Goal: Find specific page/section: Find specific page/section

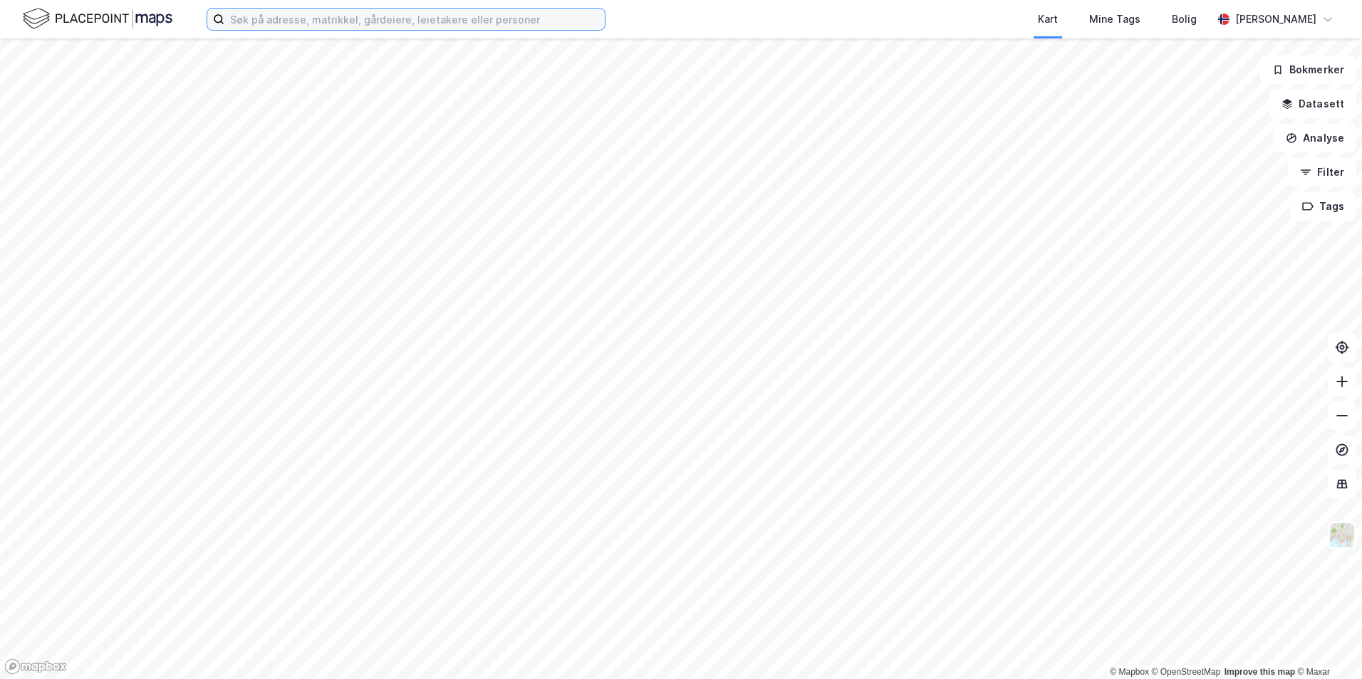
click at [397, 20] on input at bounding box center [414, 19] width 380 height 21
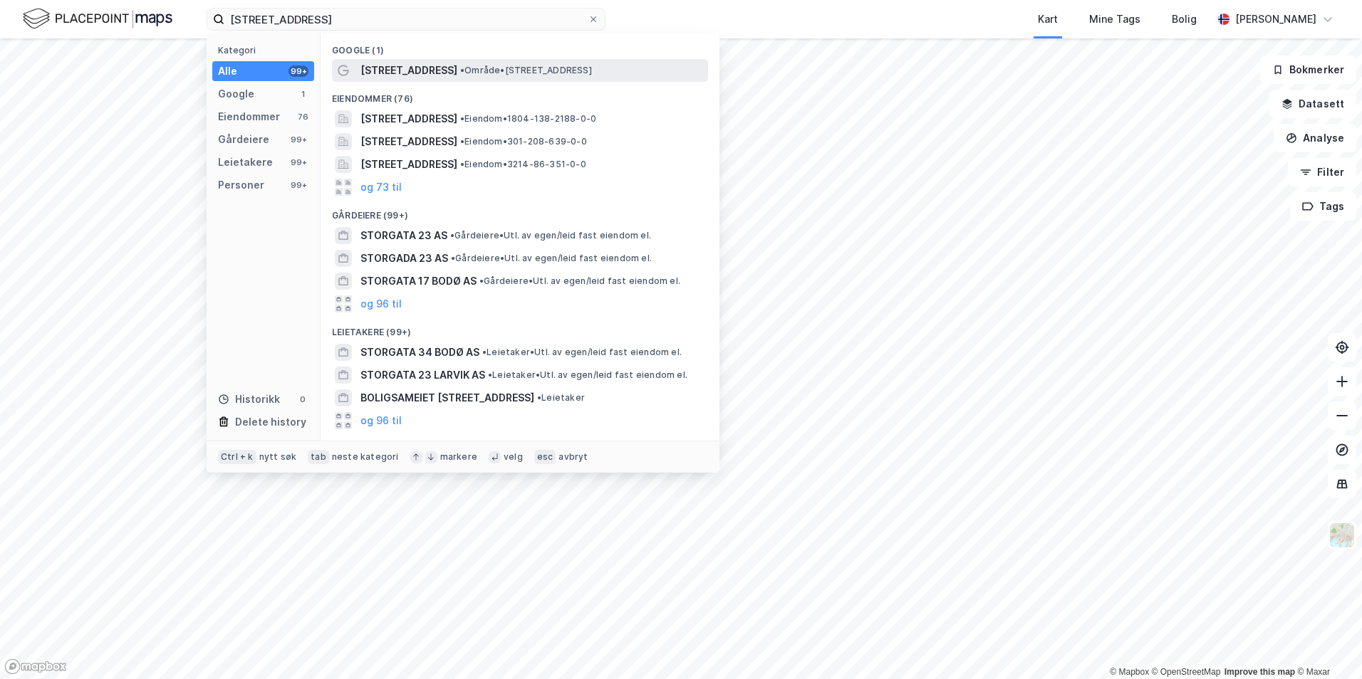
click at [469, 73] on span "• Område • [STREET_ADDRESS]" at bounding box center [526, 70] width 132 height 11
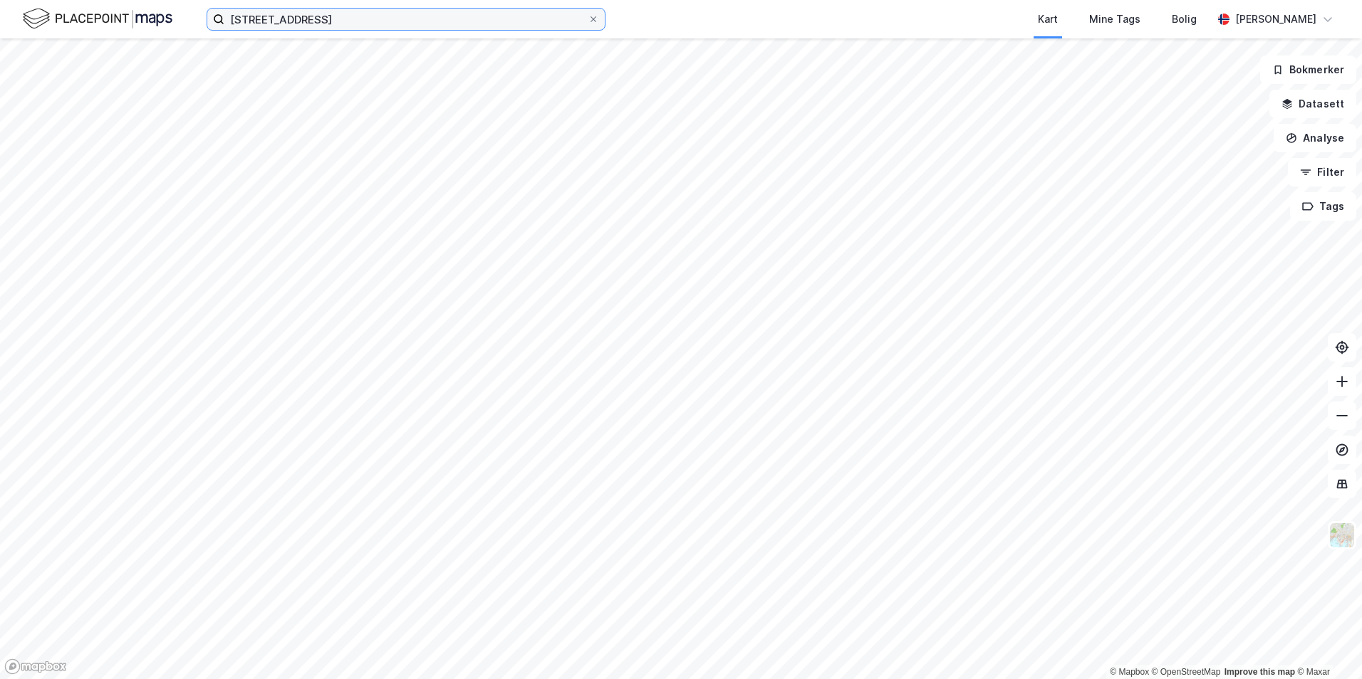
click at [369, 19] on input "[STREET_ADDRESS]" at bounding box center [405, 19] width 363 height 21
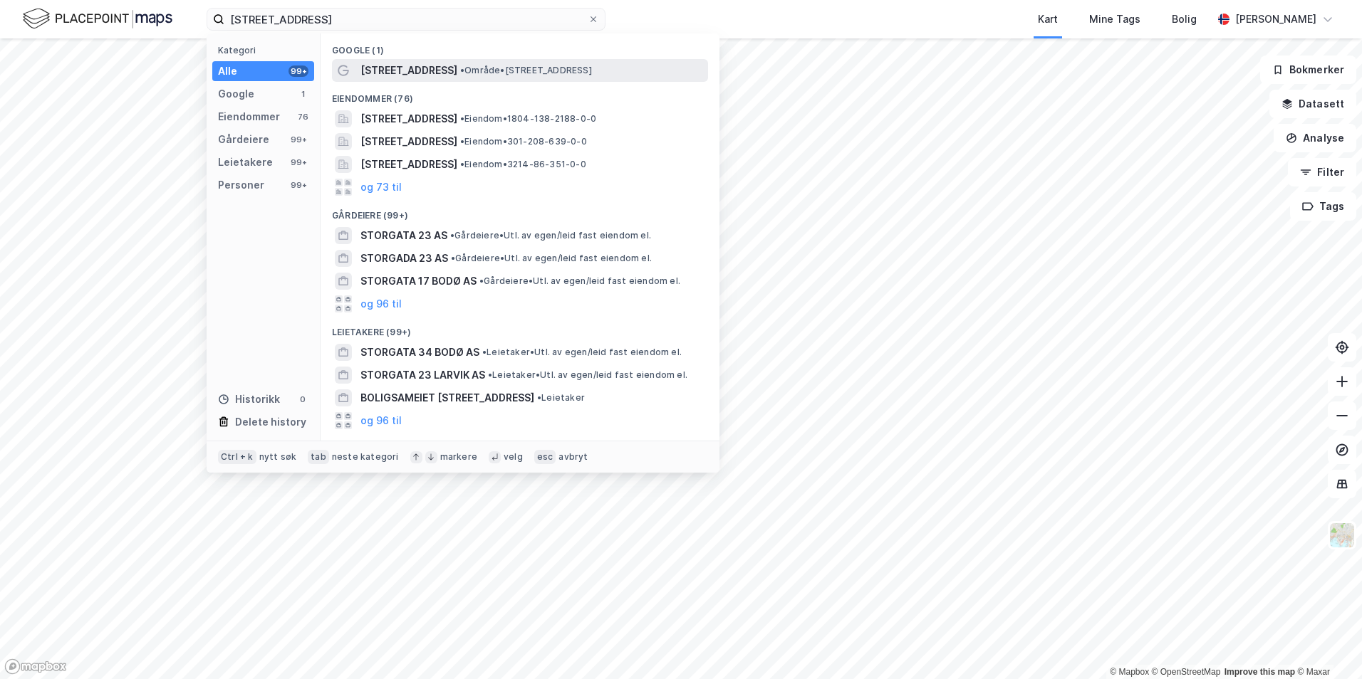
click at [398, 67] on span "[STREET_ADDRESS]" at bounding box center [408, 70] width 97 height 17
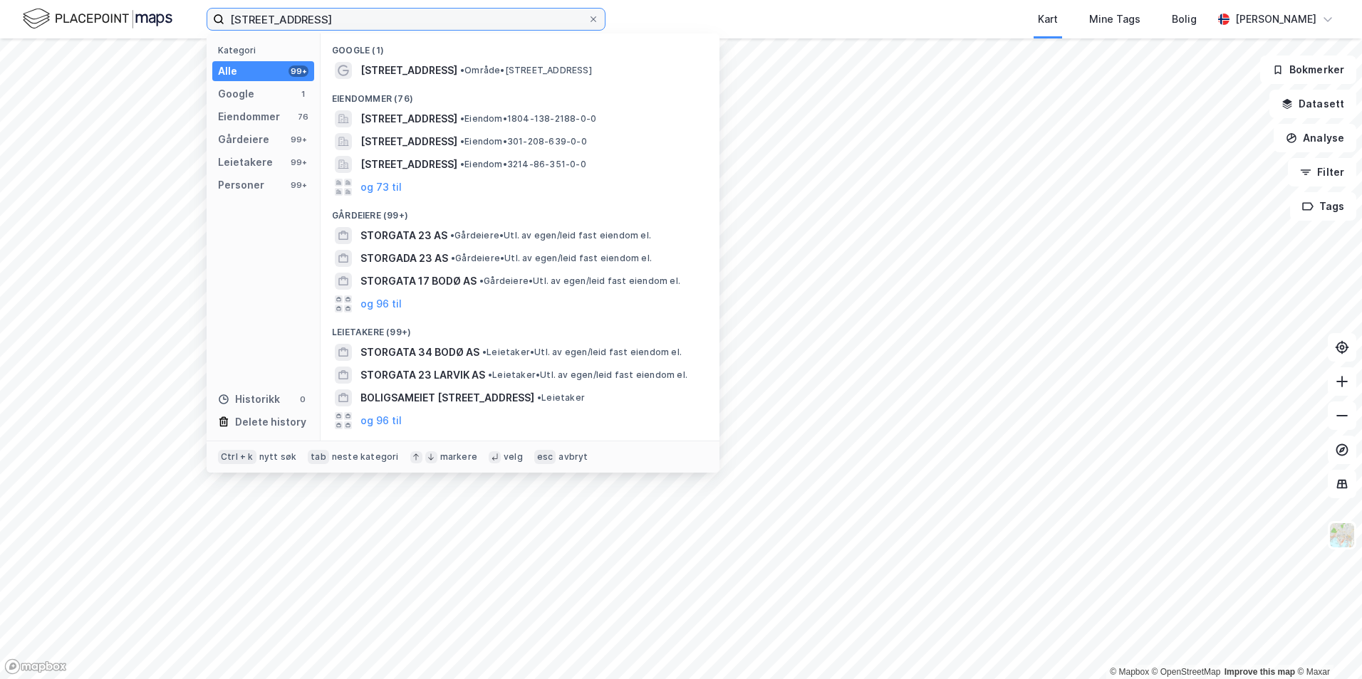
click at [325, 20] on input "[STREET_ADDRESS]" at bounding box center [405, 19] width 363 height 21
click at [290, 21] on input "[STREET_ADDRESS]" at bounding box center [405, 19] width 363 height 21
type input "storgata 23bbodø"
